Goal: Find specific page/section: Find specific page/section

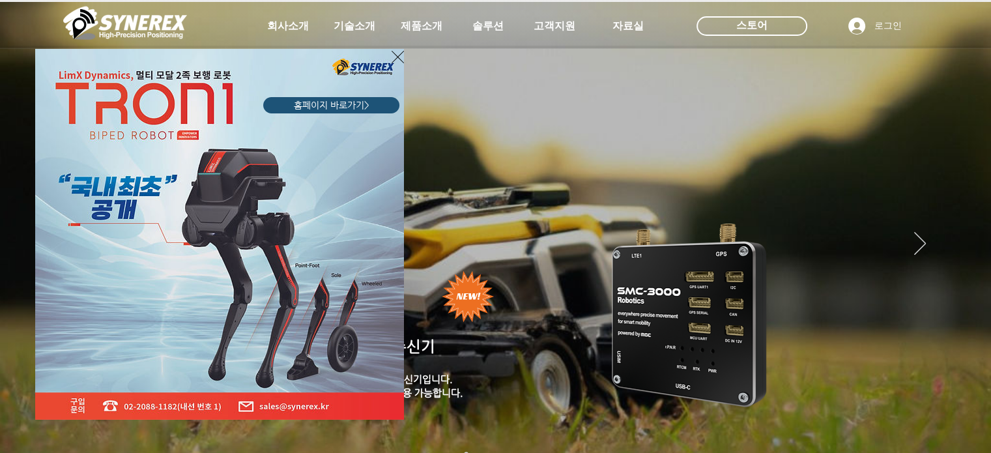
click at [413, 24] on div "LimX Dinamics" at bounding box center [495, 226] width 991 height 453
click at [393, 58] on icon "사이트로 돌아가기" at bounding box center [397, 57] width 12 height 16
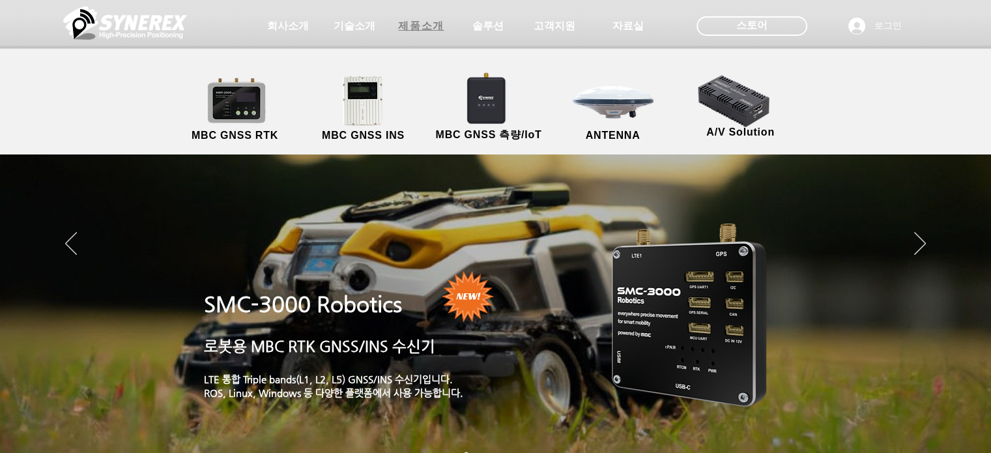
click at [412, 35] on span "제품소개" at bounding box center [421, 26] width 65 height 26
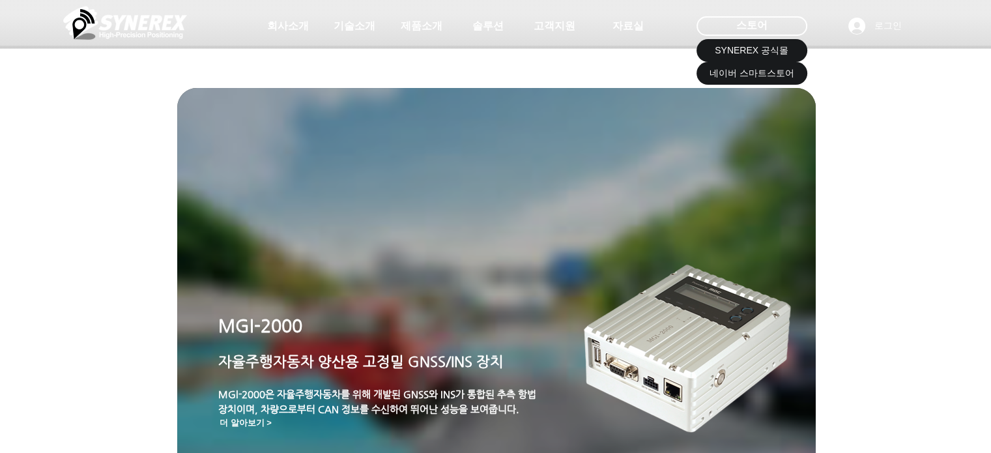
scroll to position [1, 0]
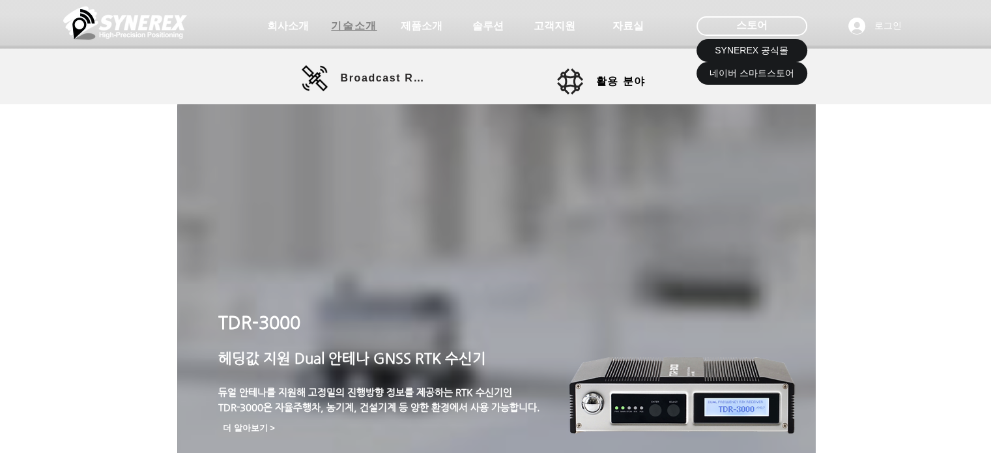
click at [350, 21] on span "기술소개" at bounding box center [354, 27] width 46 height 14
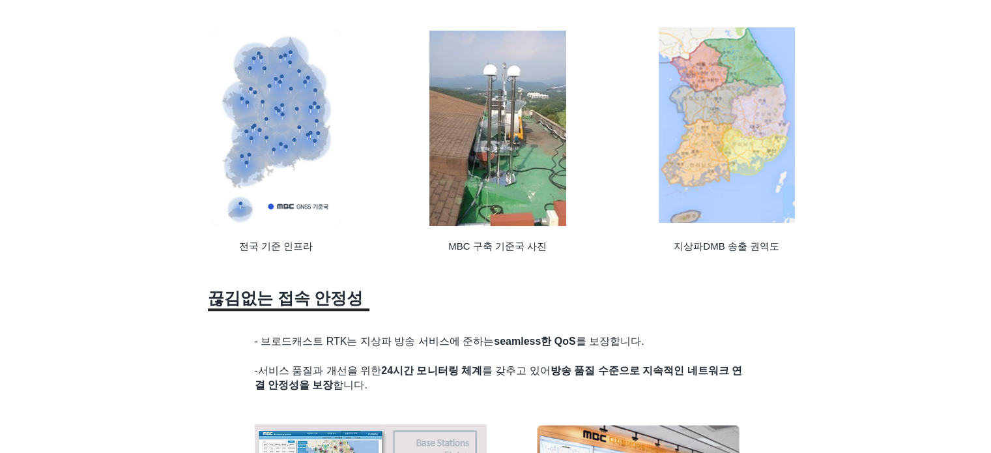
scroll to position [1284, 0]
